Goal: Information Seeking & Learning: Learn about a topic

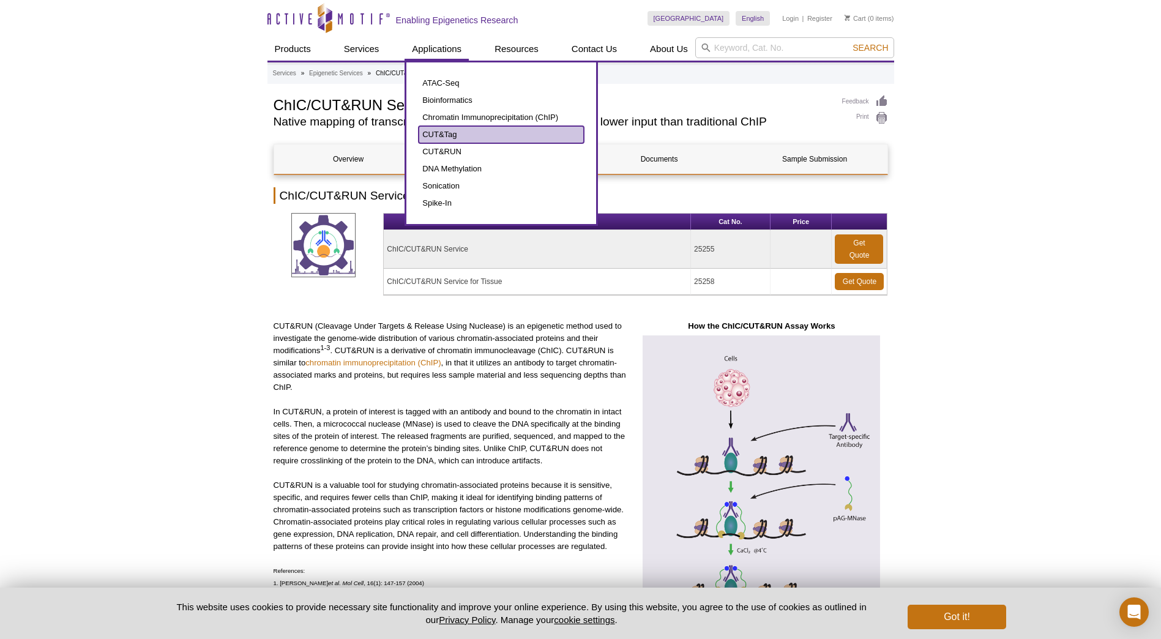
click at [454, 135] on link "CUT&Tag" at bounding box center [500, 134] width 165 height 17
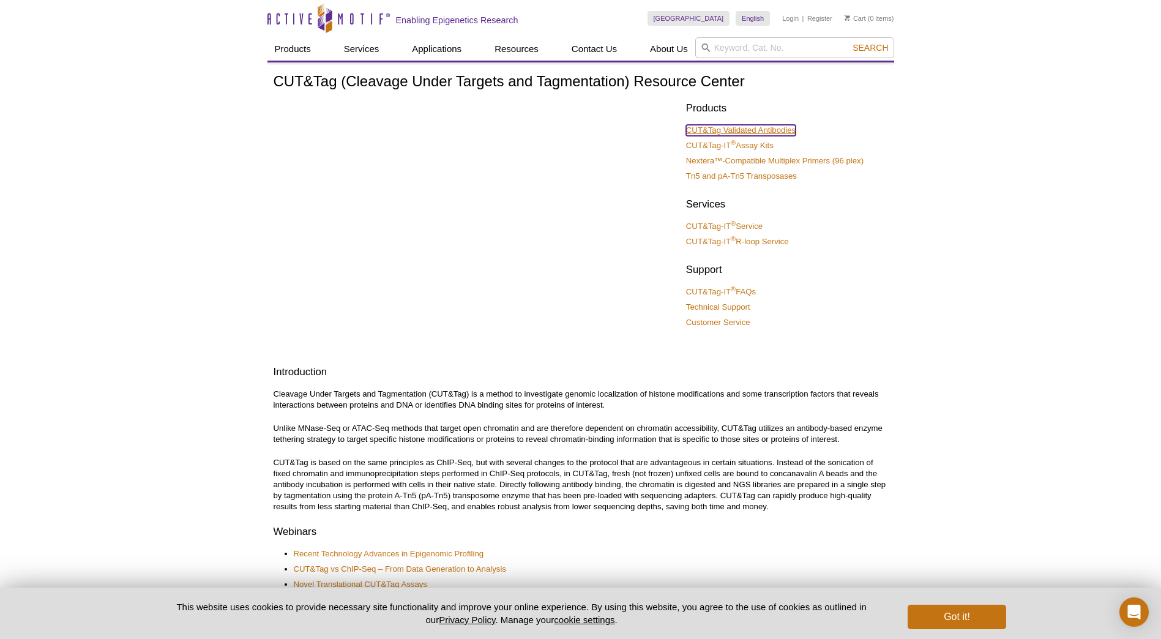
click at [763, 128] on link "CUT&Tag Validated Antibodies" at bounding box center [741, 130] width 110 height 11
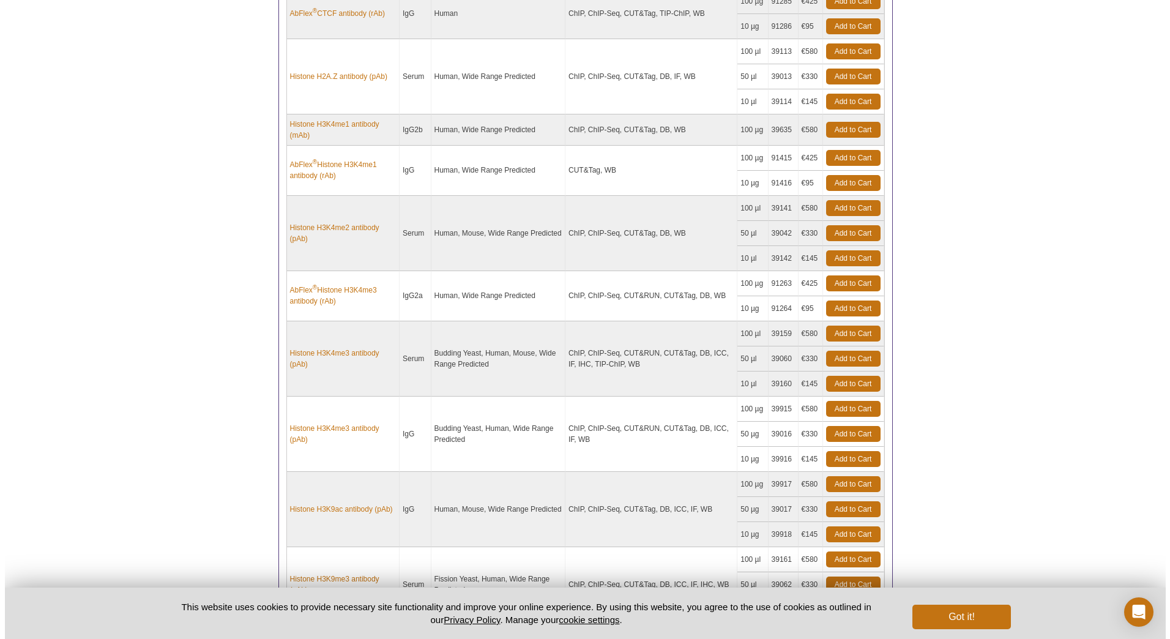
scroll to position [918, 0]
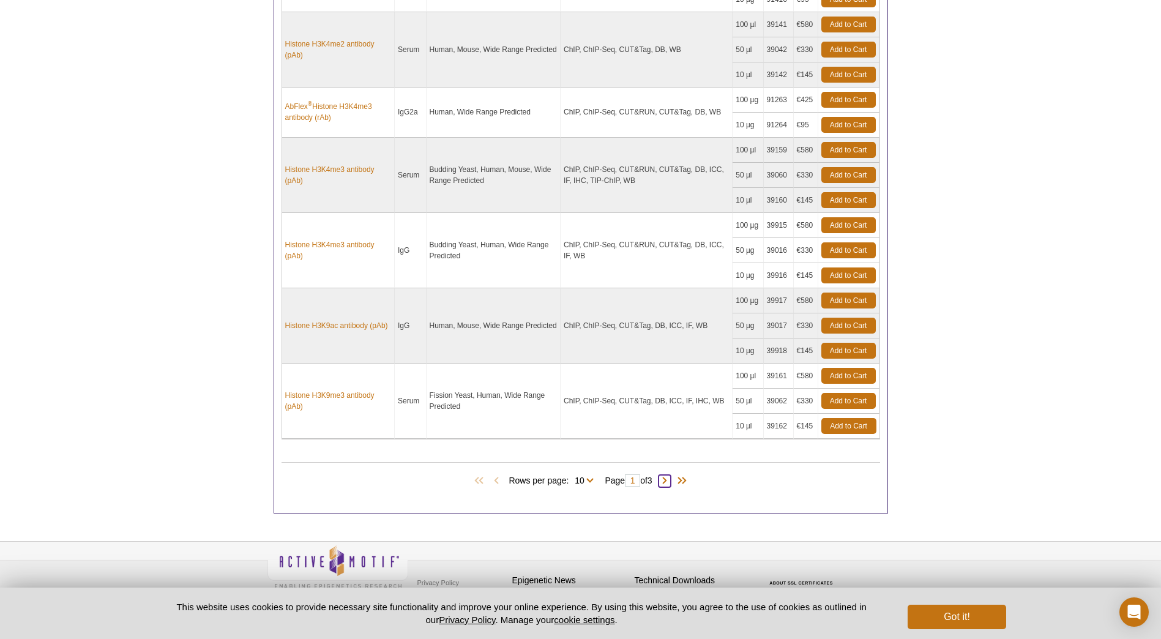
click at [669, 483] on span at bounding box center [664, 481] width 12 height 12
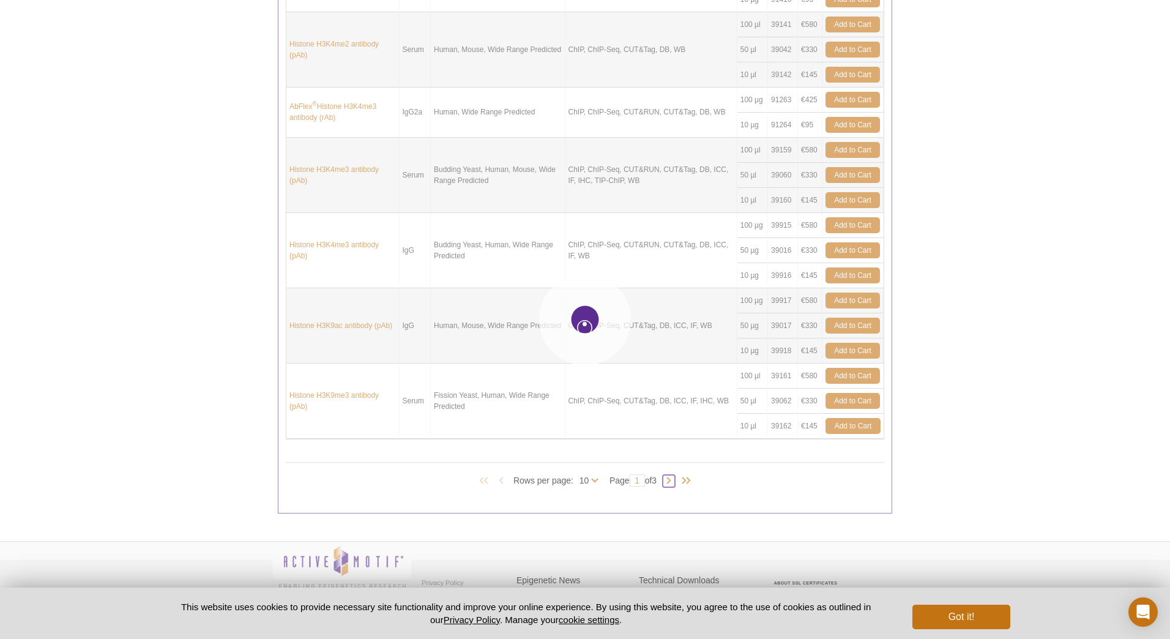
type input "2"
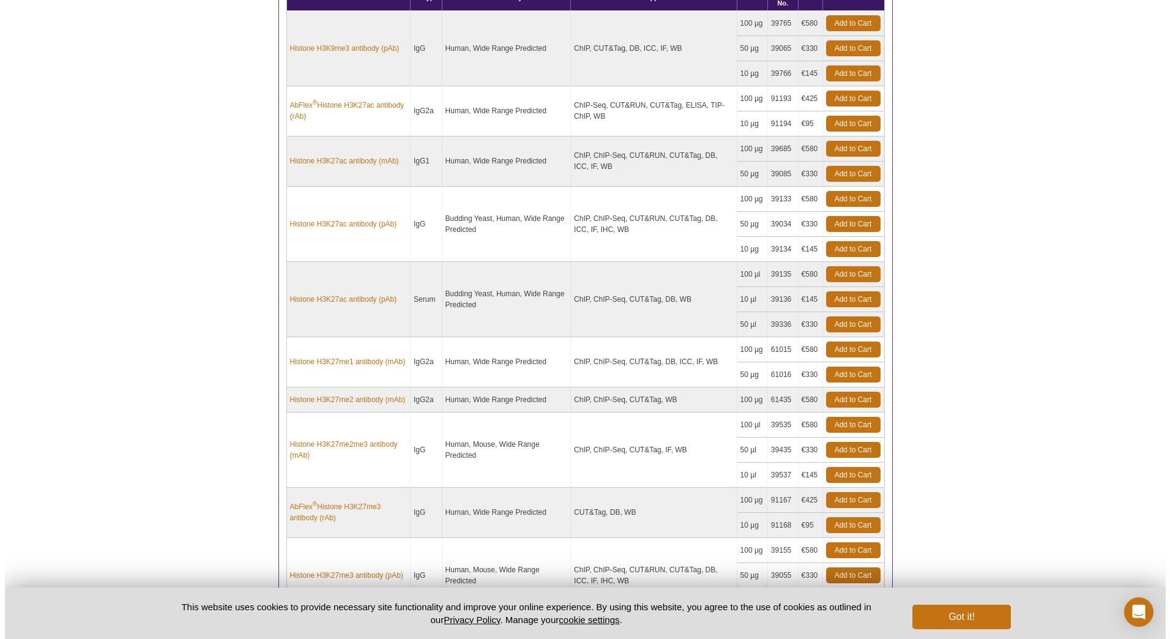
scroll to position [835, 0]
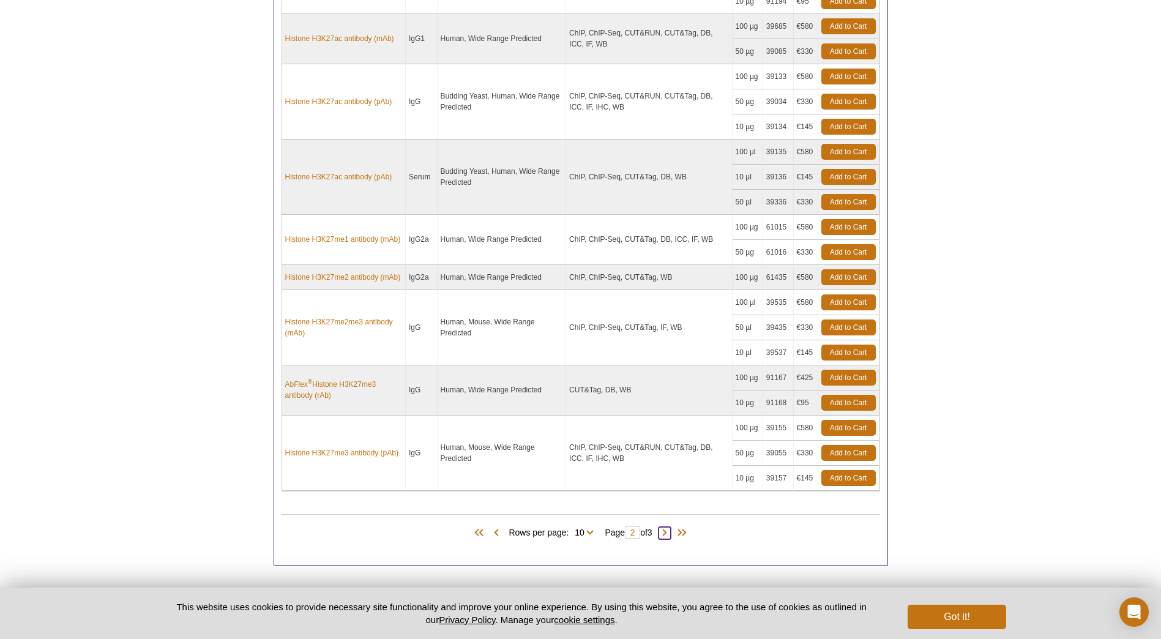
click at [668, 530] on span at bounding box center [664, 533] width 12 height 12
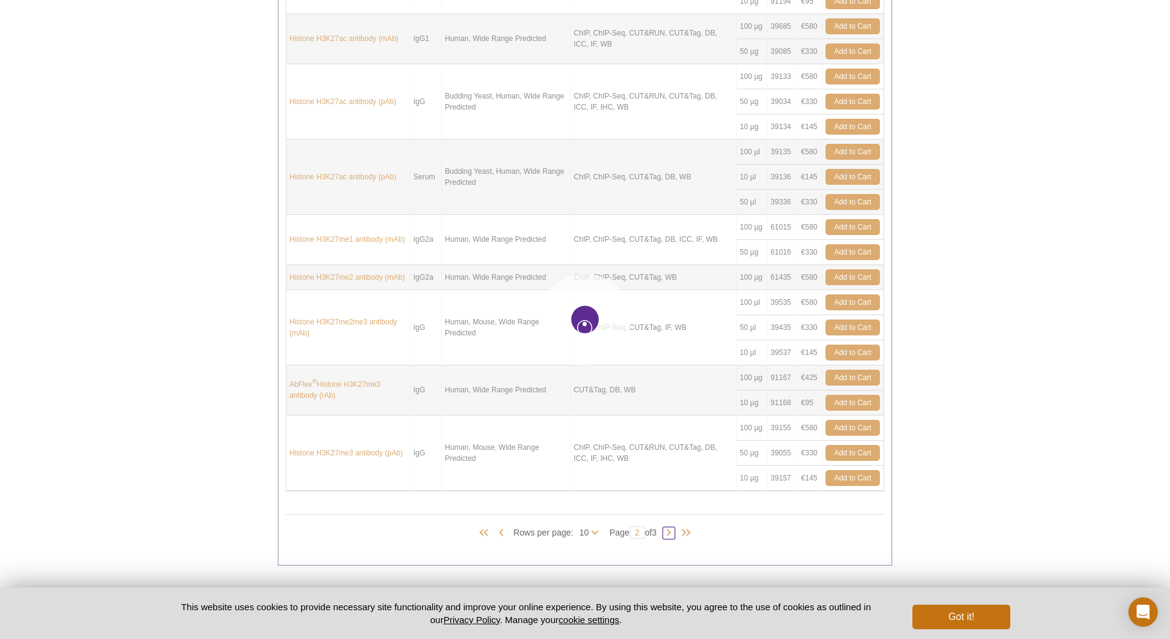
type input "3"
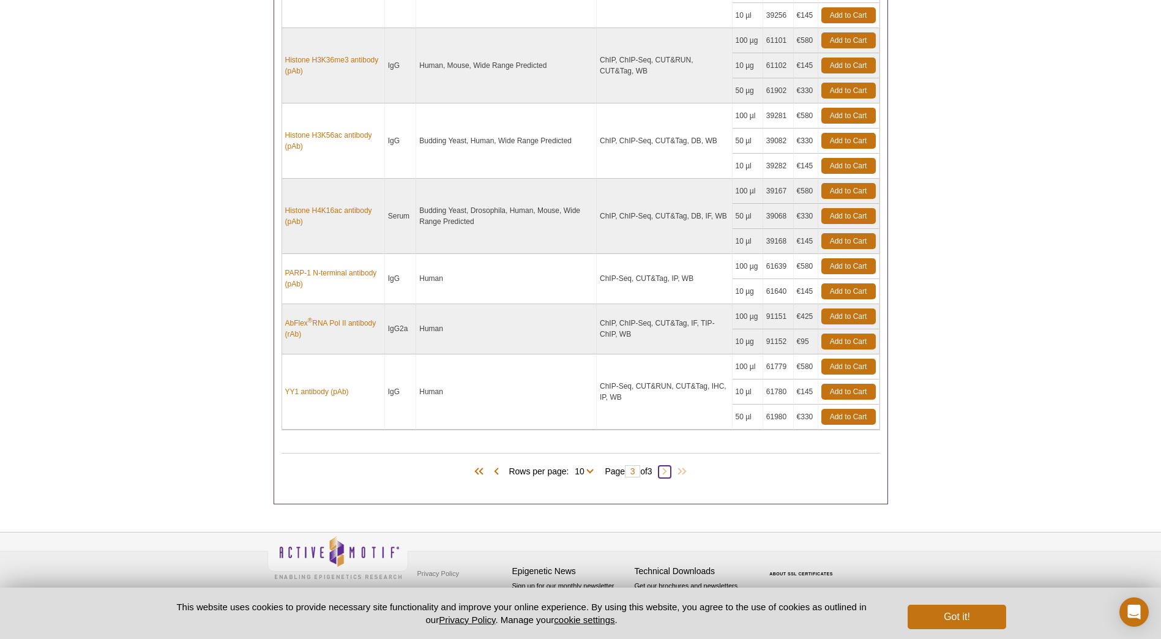
scroll to position [637, 0]
